Goal: Task Accomplishment & Management: Use online tool/utility

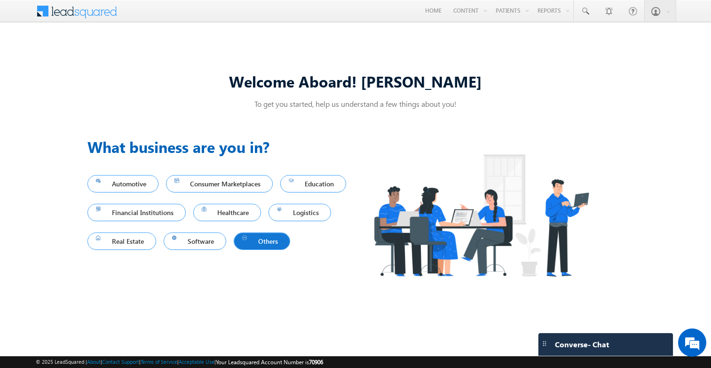
click at [242, 240] on div at bounding box center [245, 238] width 6 height 6
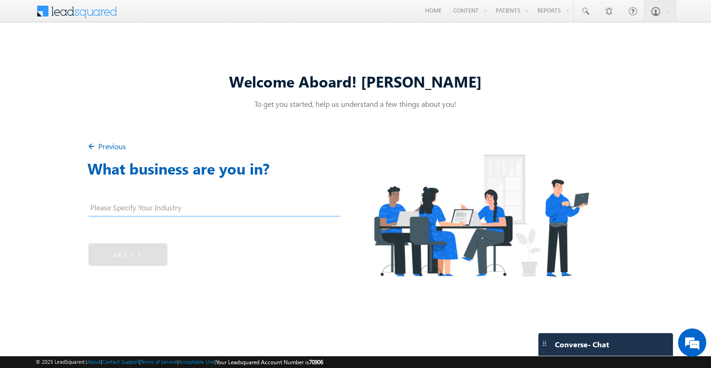
click at [142, 209] on input "text" at bounding box center [214, 209] width 252 height 14
type input "Travel"
click at [128, 261] on link "Next" at bounding box center [127, 254] width 79 height 23
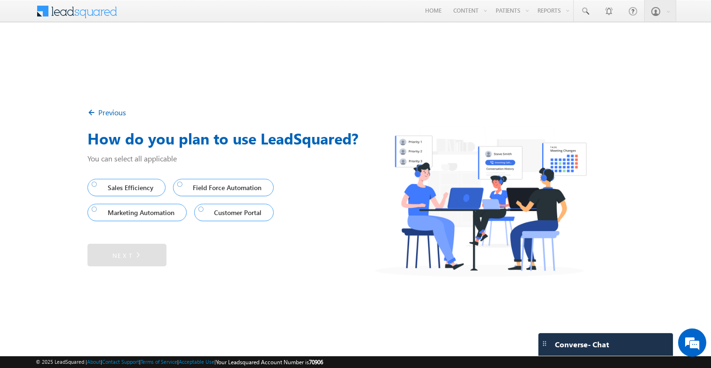
click at [133, 254] on img at bounding box center [137, 254] width 8 height 9
click at [93, 187] on div at bounding box center [95, 184] width 6 height 6
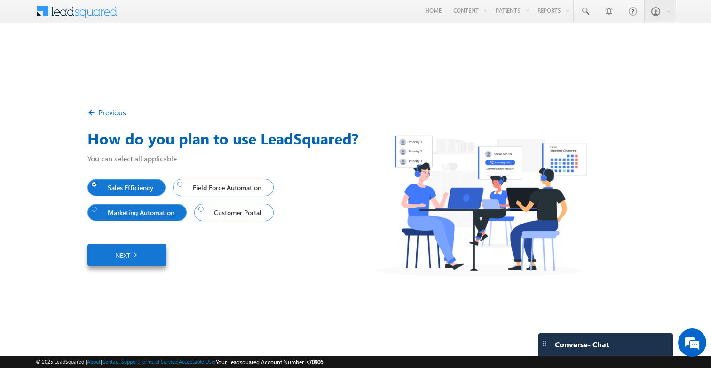
click at [95, 204] on link "Marketing Automation" at bounding box center [136, 212] width 99 height 17
click at [183, 187] on div at bounding box center [180, 184] width 6 height 6
click at [256, 274] on div "Previous How do you plan to use LeadSquared? You can select all applicable Sale…" at bounding box center [355, 184] width 711 height 305
click at [145, 255] on link "Next" at bounding box center [126, 255] width 79 height 23
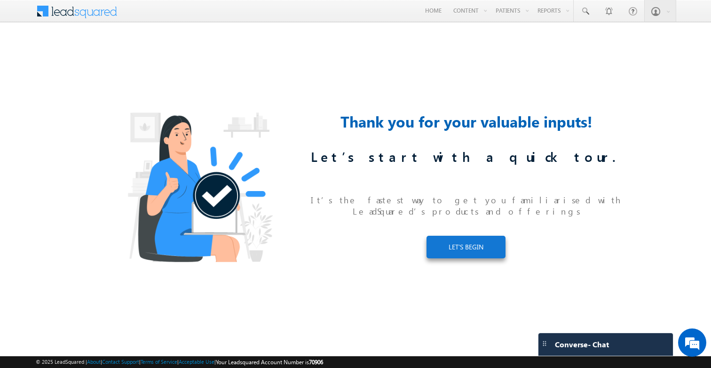
click at [466, 227] on div "Thank you for your valuable inputs! Let’s start with a quick tour. It’s the fas…" at bounding box center [465, 184] width 315 height 148
click at [466, 239] on link "LET’S BEGIN" at bounding box center [465, 247] width 79 height 23
